Goal: Obtain resource: Obtain resource

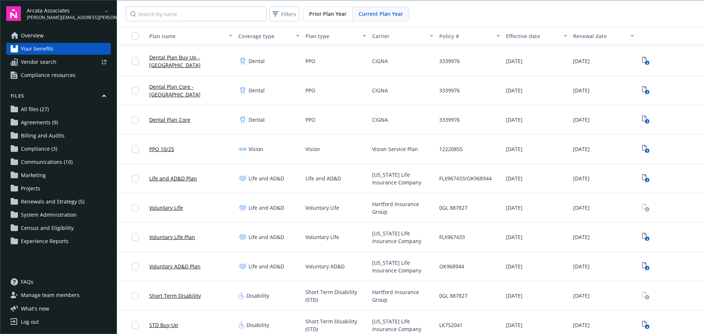
scroll to position [293, 0]
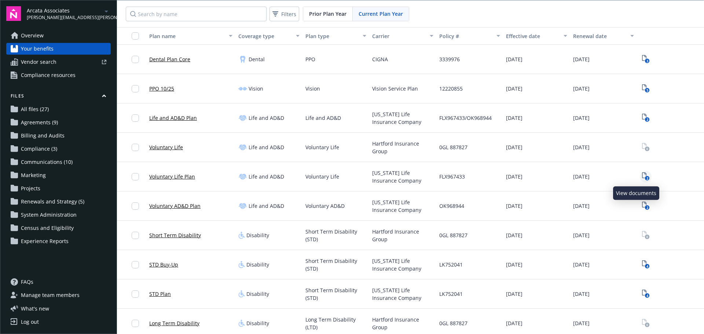
click at [646, 177] on text "2" at bounding box center [647, 178] width 2 height 5
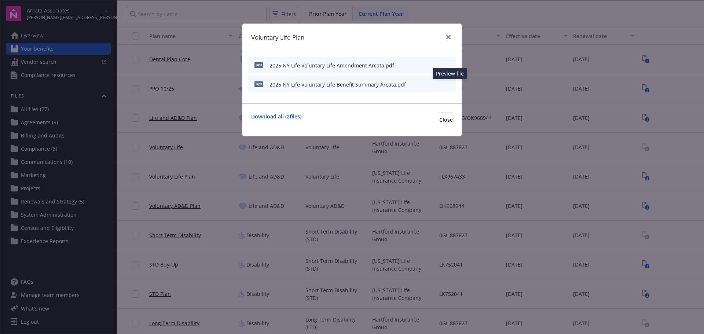
click at [448, 84] on icon "preview file" at bounding box center [449, 83] width 7 height 5
click at [449, 37] on icon "close" at bounding box center [448, 37] width 4 height 4
